Goal: Information Seeking & Learning: Learn about a topic

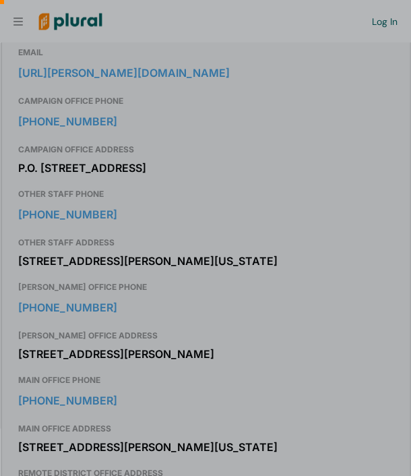
scroll to position [553, 0]
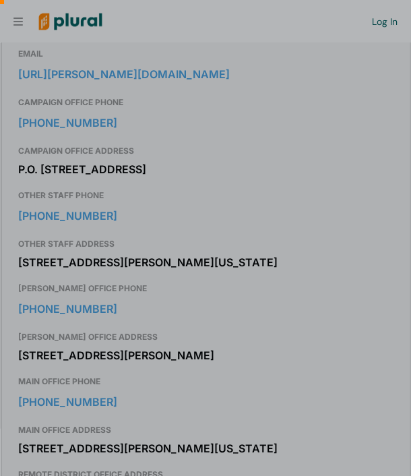
click at [67, 150] on div at bounding box center [205, 99] width 411 height 199
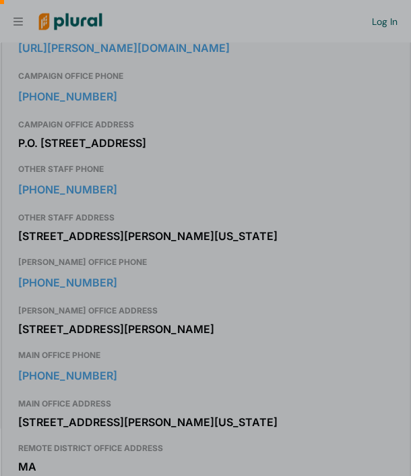
scroll to position [580, 0]
click at [67, 352] on div at bounding box center [205, 355] width 411 height 241
click at [49, 346] on div at bounding box center [205, 355] width 411 height 241
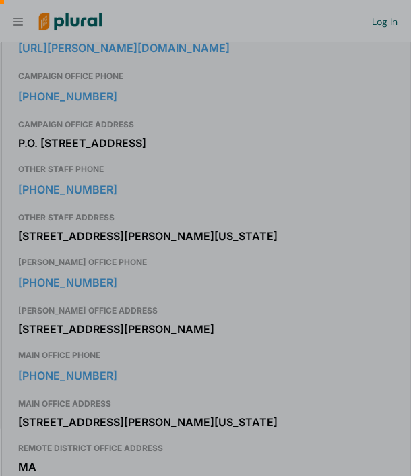
click at [49, 346] on div at bounding box center [205, 355] width 411 height 241
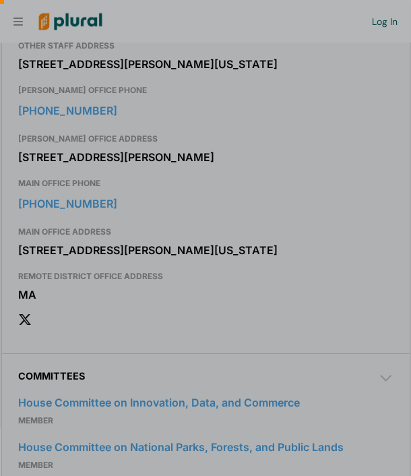
scroll to position [752, 0]
click at [38, 287] on div at bounding box center [205, 355] width 411 height 241
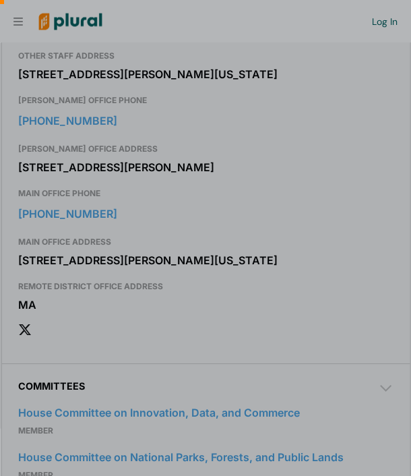
scroll to position [740, 0]
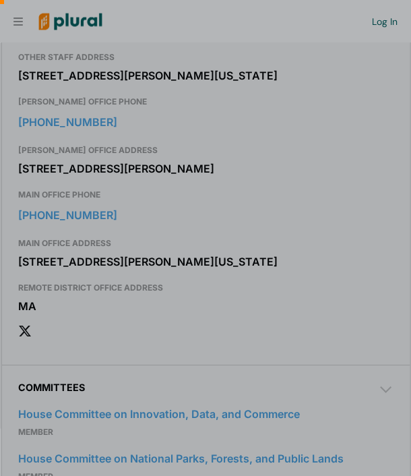
click at [59, 357] on div at bounding box center [205, 355] width 411 height 241
